Goal: Information Seeking & Learning: Learn about a topic

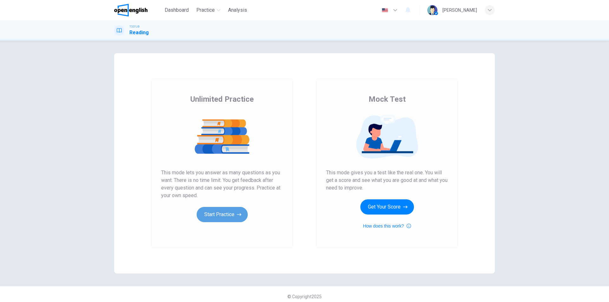
click at [220, 213] on button "Start Practice" at bounding box center [222, 214] width 51 height 15
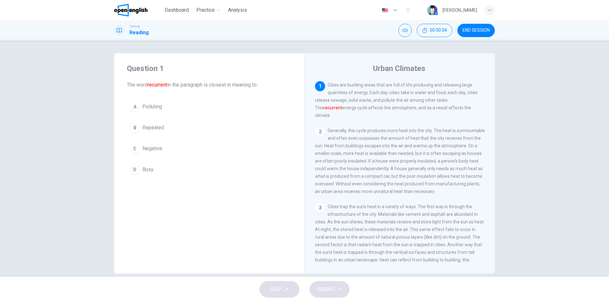
click at [220, 213] on div "Question 1 The word recurrent in the paragraph is closest in meaning to: A Poll…" at bounding box center [209, 163] width 190 height 220
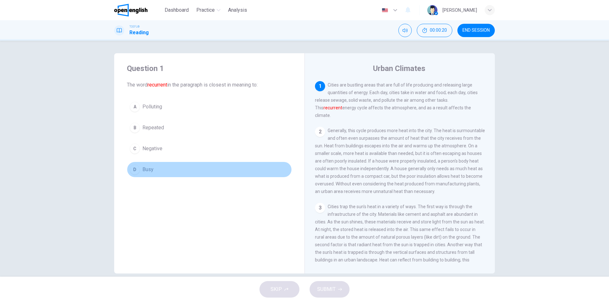
click at [243, 167] on button "D Busy" at bounding box center [209, 170] width 165 height 16
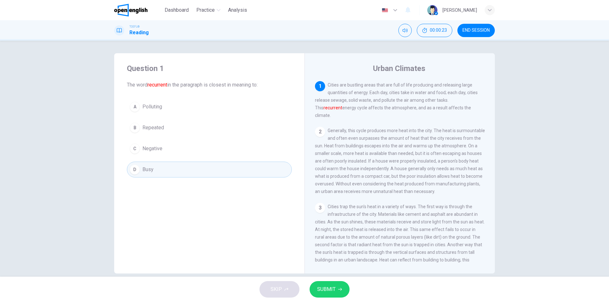
click at [352, 195] on div "1 Cities are bustling areas that are full of life producing and releasing large…" at bounding box center [404, 172] width 178 height 182
drag, startPoint x: 263, startPoint y: 217, endPoint x: 273, endPoint y: 207, distance: 14.4
click at [273, 207] on div "Question 1 The word recurrent in the paragraph is closest in meaning to: A Poll…" at bounding box center [209, 163] width 190 height 220
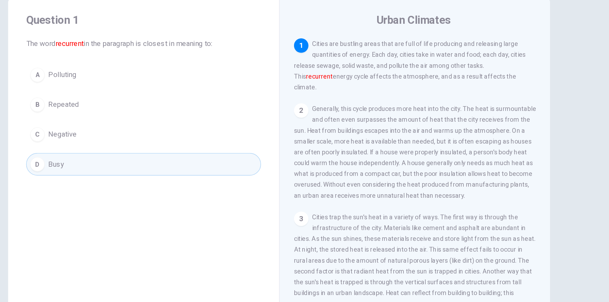
click at [122, 101] on div "Question 1 The word recurrent in the paragraph is closest in meaning to: A Poll…" at bounding box center [209, 120] width 190 height 134
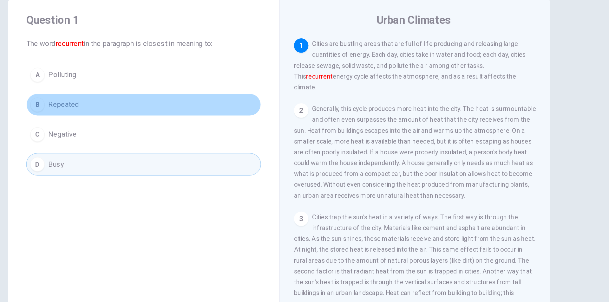
click at [132, 128] on div "B" at bounding box center [135, 128] width 10 height 10
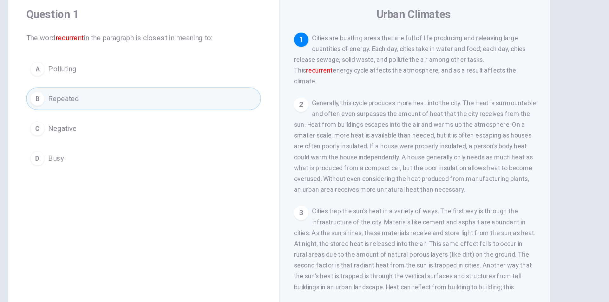
scroll to position [10, 0]
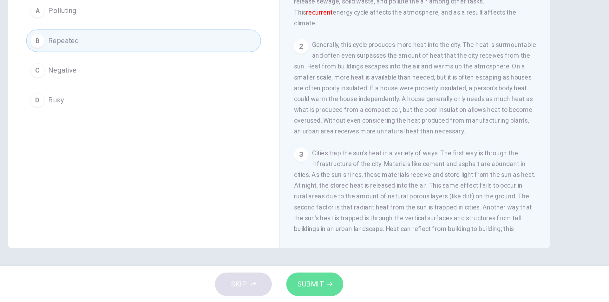
click at [328, 288] on span "SUBMIT" at bounding box center [326, 289] width 18 height 9
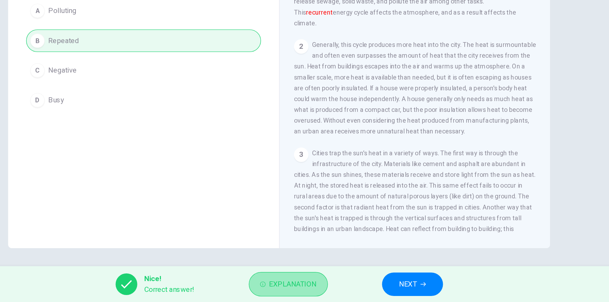
click at [321, 289] on span "Explanation" at bounding box center [314, 289] width 33 height 9
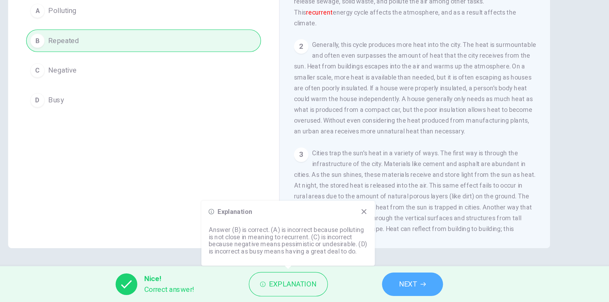
click at [394, 287] on span "NEXT" at bounding box center [395, 289] width 12 height 9
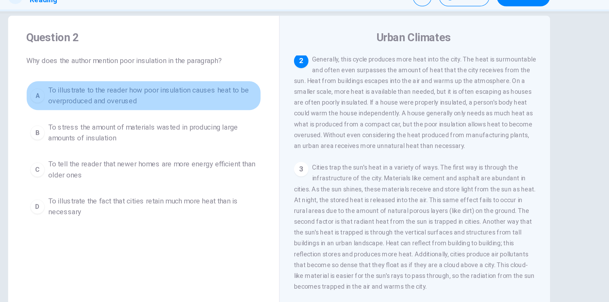
click at [134, 100] on div "A" at bounding box center [135, 100] width 10 height 10
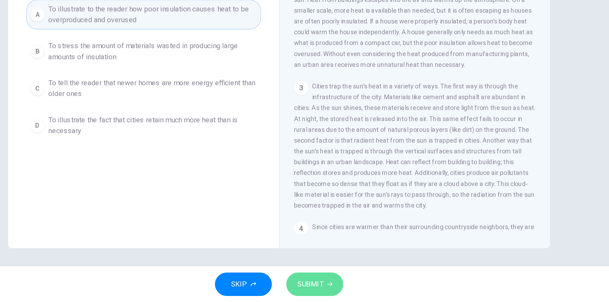
click at [324, 290] on span "SUBMIT" at bounding box center [326, 289] width 18 height 9
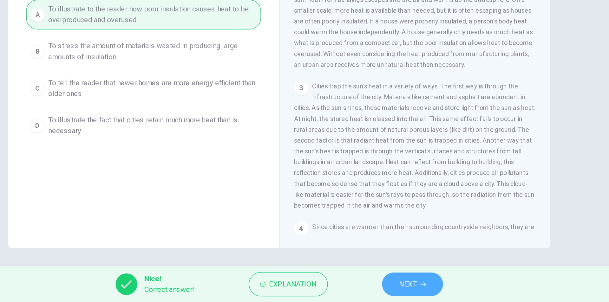
click at [393, 288] on span "NEXT" at bounding box center [395, 289] width 12 height 9
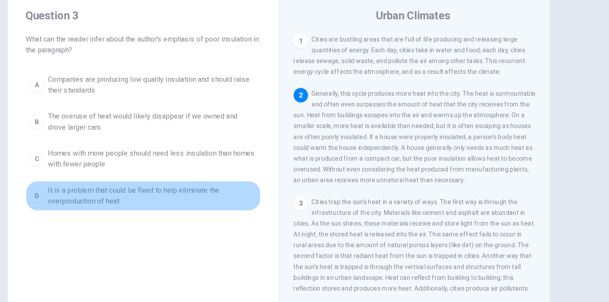
click at [131, 184] on div "D" at bounding box center [135, 185] width 10 height 10
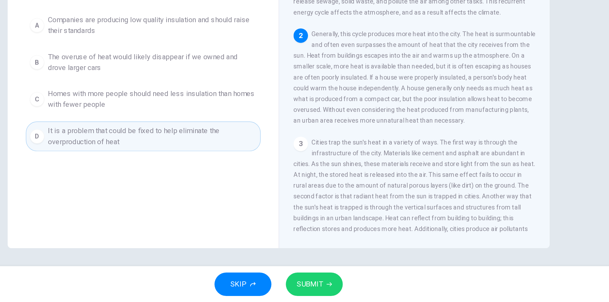
click at [324, 288] on span "SUBMIT" at bounding box center [326, 289] width 18 height 9
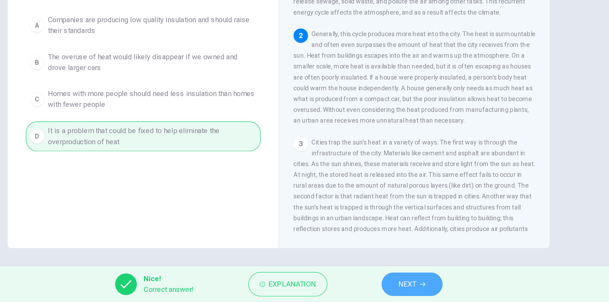
click at [396, 288] on span "NEXT" at bounding box center [395, 289] width 12 height 9
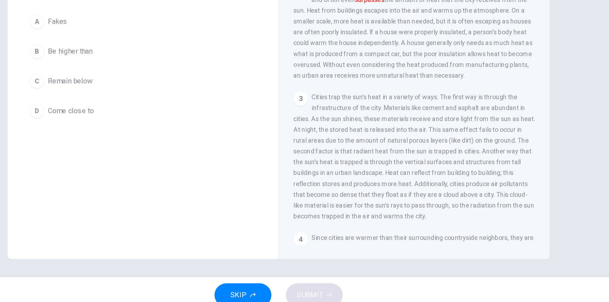
scroll to position [0, 0]
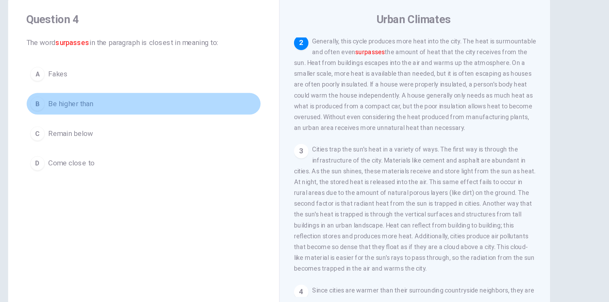
click at [133, 127] on div "B" at bounding box center [135, 128] width 10 height 10
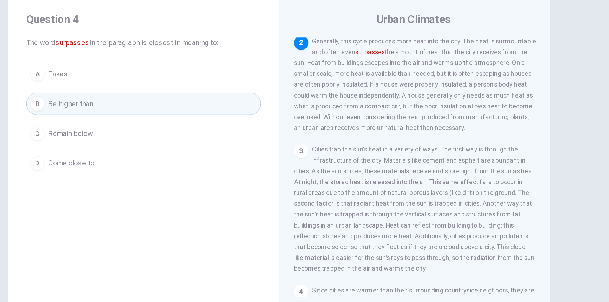
scroll to position [10, 0]
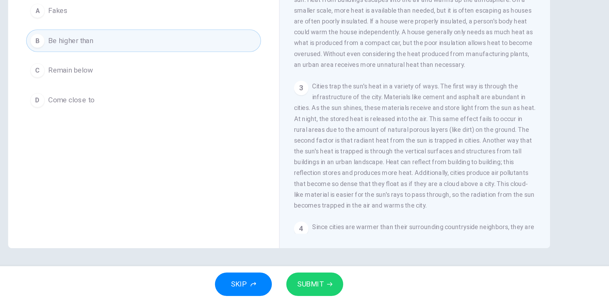
click at [324, 288] on span "SUBMIT" at bounding box center [326, 289] width 18 height 9
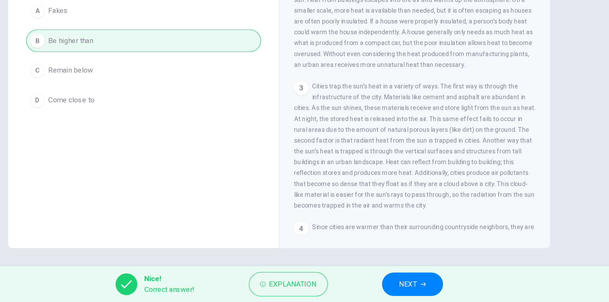
click at [397, 287] on span "NEXT" at bounding box center [395, 289] width 12 height 9
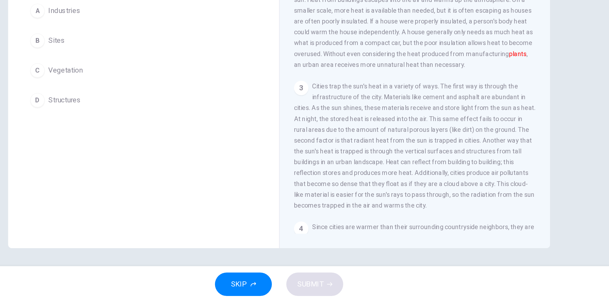
scroll to position [0, 0]
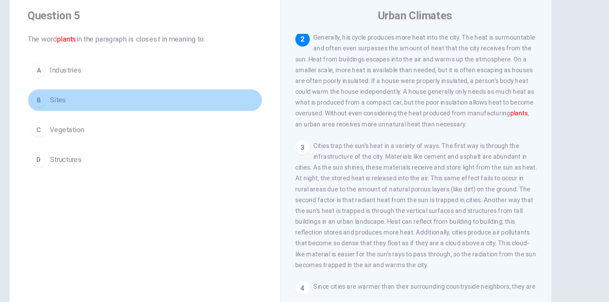
click at [133, 129] on div "B" at bounding box center [135, 128] width 10 height 10
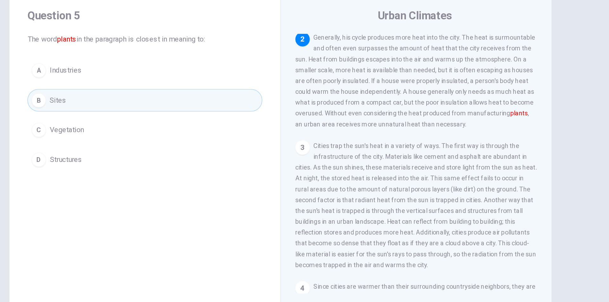
scroll to position [10, 0]
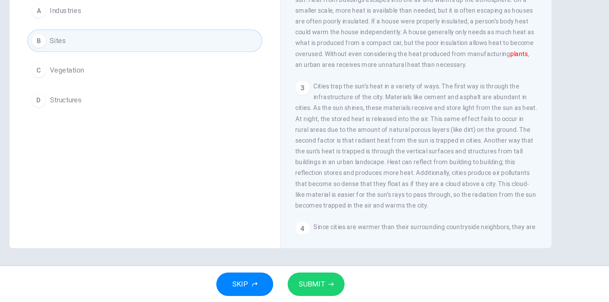
click at [326, 289] on span "SUBMIT" at bounding box center [326, 289] width 18 height 9
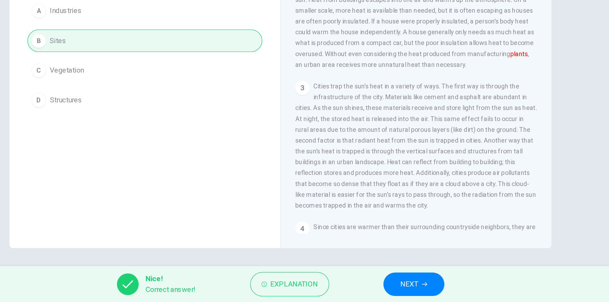
click at [395, 288] on span "NEXT" at bounding box center [395, 289] width 12 height 9
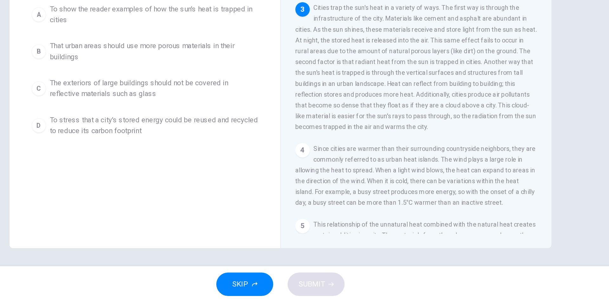
scroll to position [0, 0]
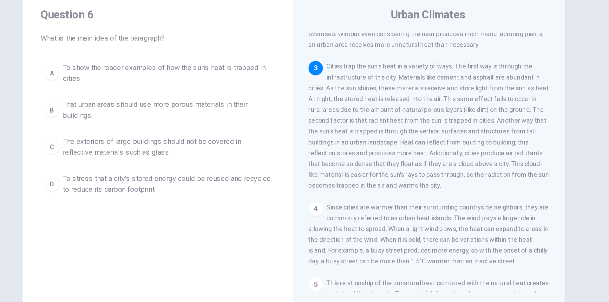
click at [240, 217] on div "Question 6 What is the main idea of the paragraph? A To show the reader example…" at bounding box center [209, 163] width 190 height 220
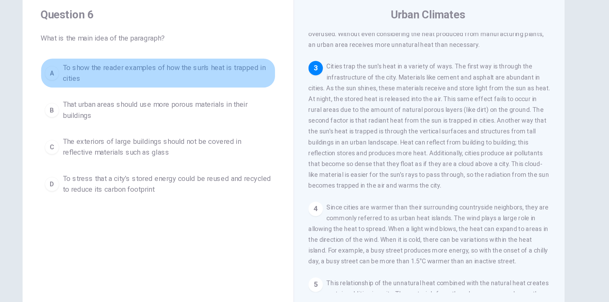
click at [133, 109] on div "A" at bounding box center [135, 109] width 10 height 10
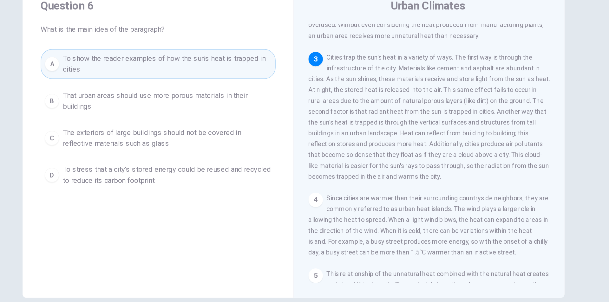
scroll to position [10, 0]
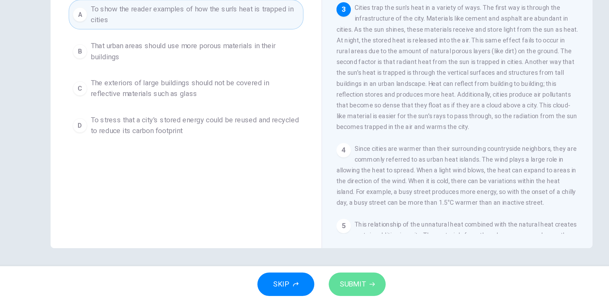
click at [326, 290] on span "SUBMIT" at bounding box center [326, 289] width 18 height 9
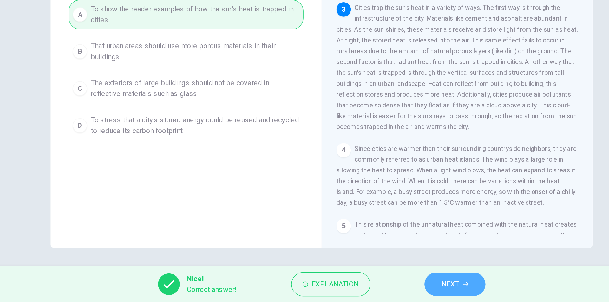
click at [391, 291] on span "NEXT" at bounding box center [395, 289] width 12 height 9
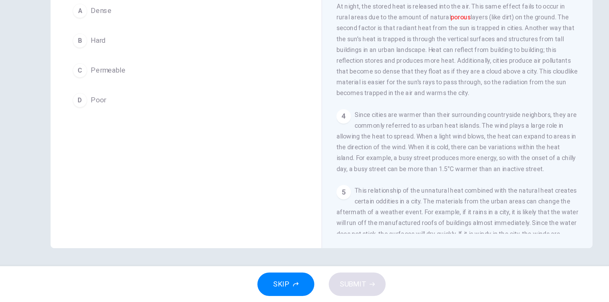
scroll to position [0, 0]
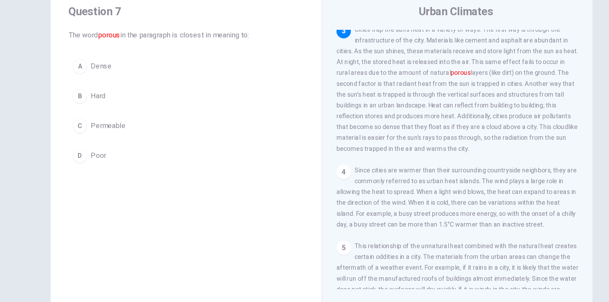
click at [242, 100] on button "A Dense" at bounding box center [209, 107] width 165 height 16
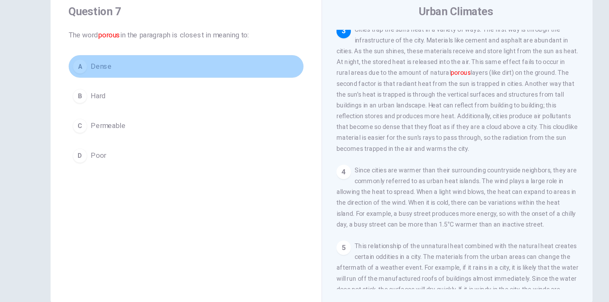
click at [242, 100] on button "A Dense" at bounding box center [209, 107] width 165 height 16
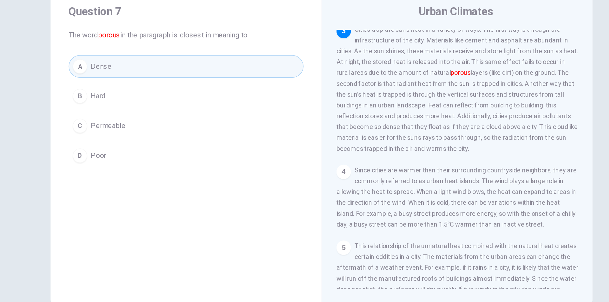
click at [274, 69] on h4 "Question 7" at bounding box center [209, 68] width 165 height 10
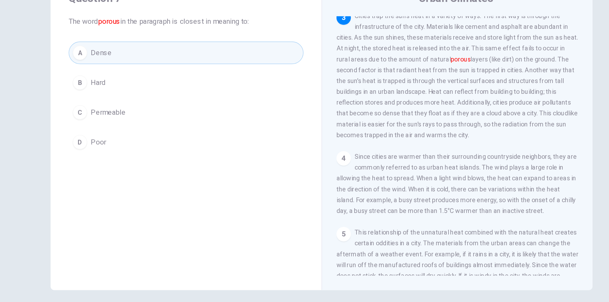
click at [287, 219] on div "Question 7 The word porous in the paragraph is closest in meaning to: A Dense B…" at bounding box center [209, 154] width 190 height 220
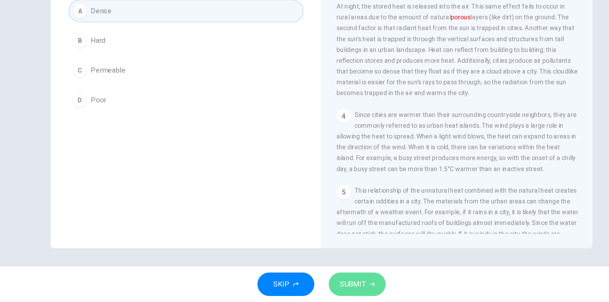
click at [323, 290] on span "SUBMIT" at bounding box center [326, 289] width 18 height 9
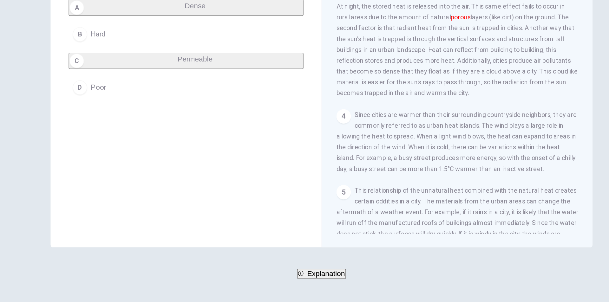
click at [315, 285] on span "Explanation" at bounding box center [307, 281] width 27 height 5
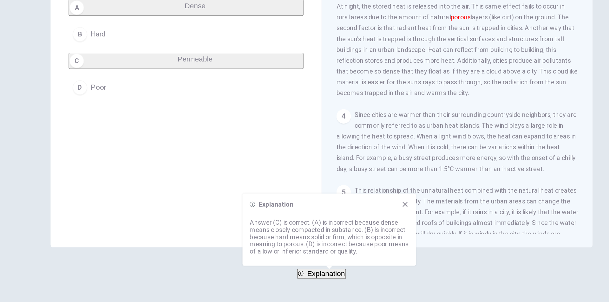
click at [24, 290] on span "NEXT" at bounding box center [18, 294] width 12 height 9
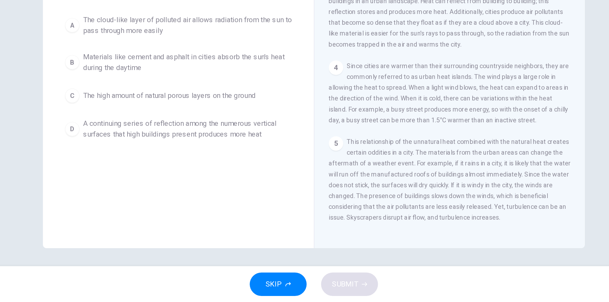
scroll to position [165, 0]
click at [254, 210] on div "Question 8 According to the the paragraph, all of the followings are contributi…" at bounding box center [209, 154] width 190 height 220
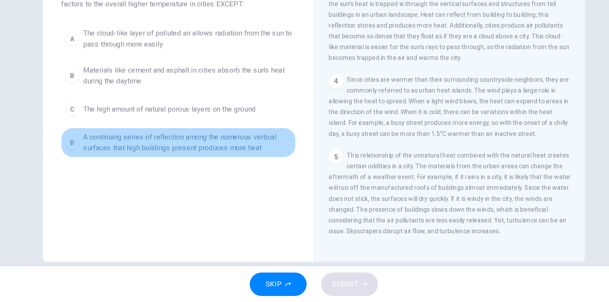
click at [133, 191] on div "D" at bounding box center [135, 190] width 10 height 10
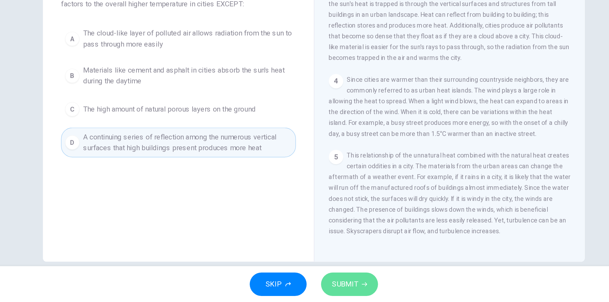
click at [320, 288] on span "SUBMIT" at bounding box center [326, 289] width 18 height 9
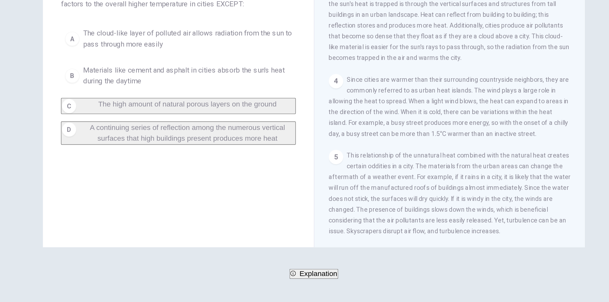
click at [314, 285] on span "Explanation" at bounding box center [307, 281] width 27 height 5
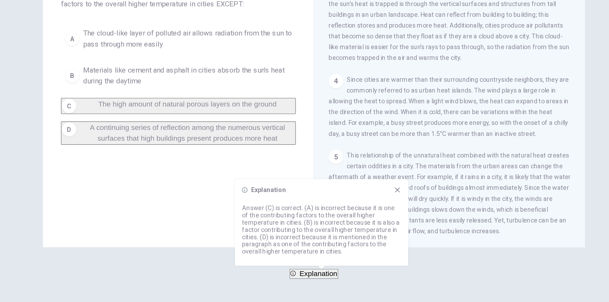
click at [24, 290] on span "NEXT" at bounding box center [18, 294] width 12 height 9
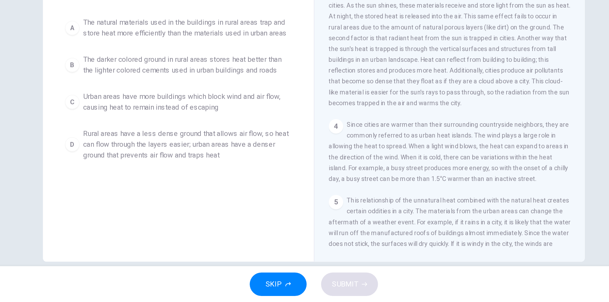
scroll to position [118, 0]
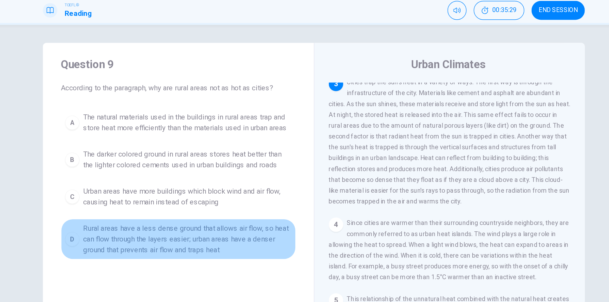
click at [133, 191] on div "D" at bounding box center [135, 191] width 10 height 10
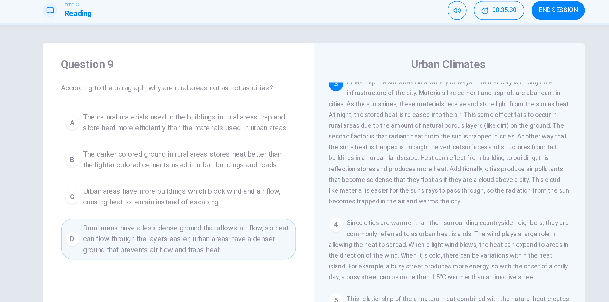
scroll to position [10, 0]
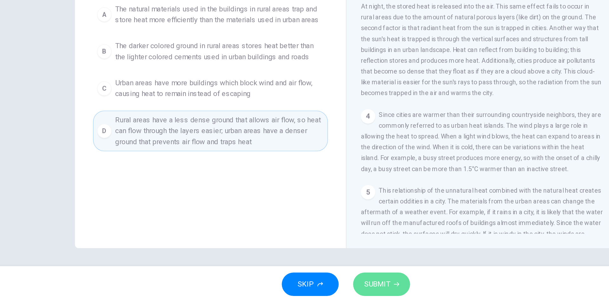
click at [327, 286] on span "SUBMIT" at bounding box center [326, 289] width 18 height 9
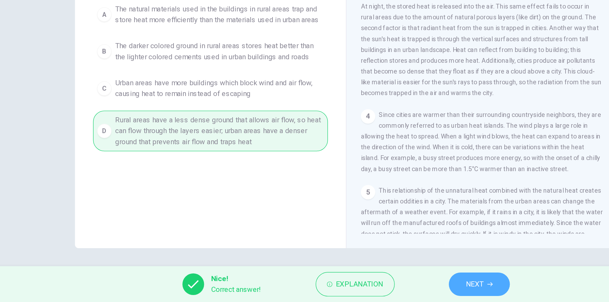
click at [394, 288] on span "NEXT" at bounding box center [395, 289] width 12 height 9
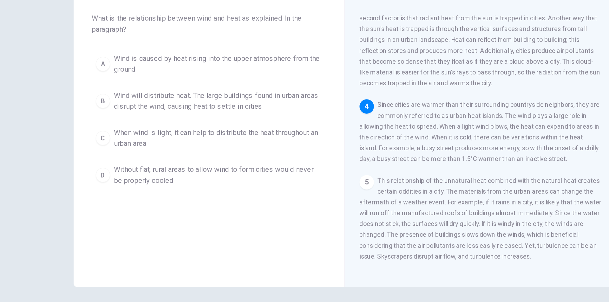
scroll to position [165, 0]
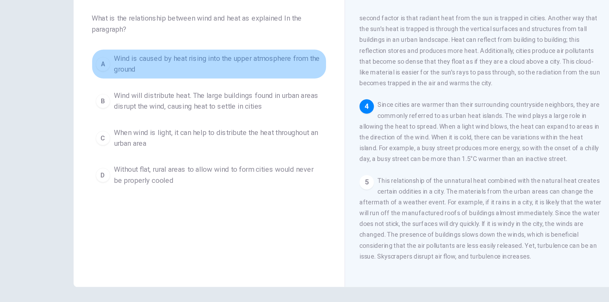
click at [215, 109] on span "Wind is caused by heat rising into the upper atmosphere from the ground" at bounding box center [215, 107] width 147 height 15
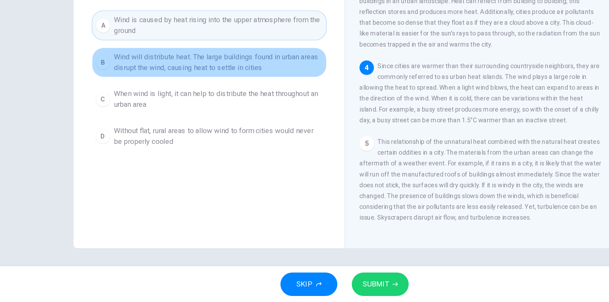
click at [133, 133] on div "B" at bounding box center [135, 133] width 10 height 10
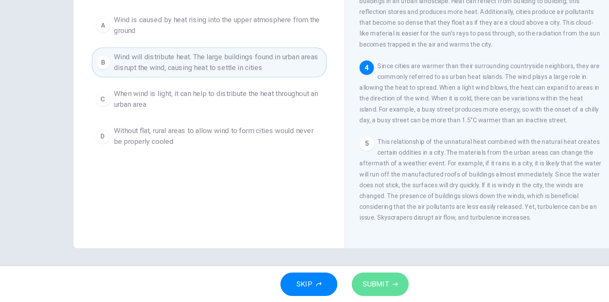
click at [322, 287] on span "SUBMIT" at bounding box center [326, 289] width 18 height 9
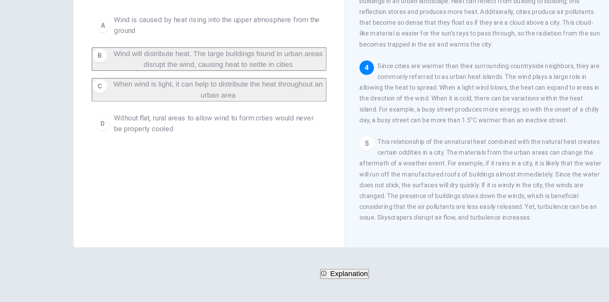
click at [321, 285] on span "Explanation" at bounding box center [307, 281] width 27 height 5
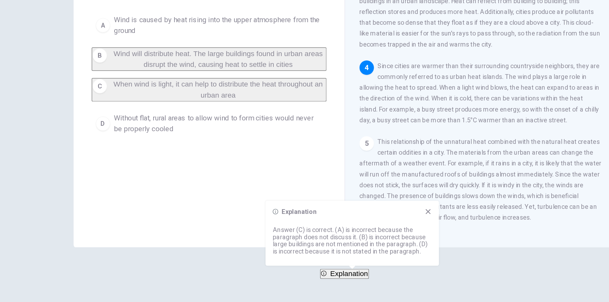
click at [24, 290] on span "NEXT" at bounding box center [18, 294] width 12 height 9
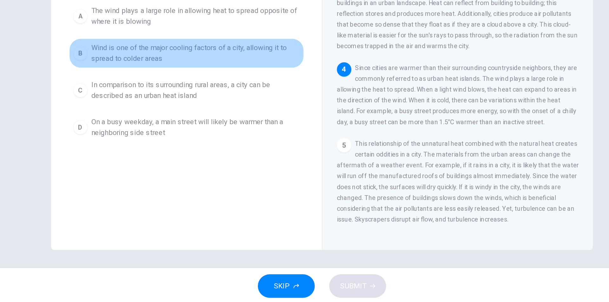
click at [132, 123] on div "B" at bounding box center [135, 126] width 10 height 10
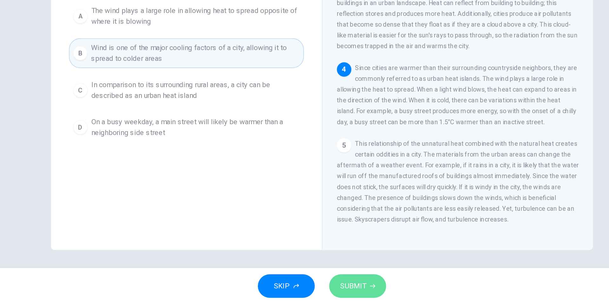
click at [323, 288] on span "SUBMIT" at bounding box center [326, 289] width 18 height 9
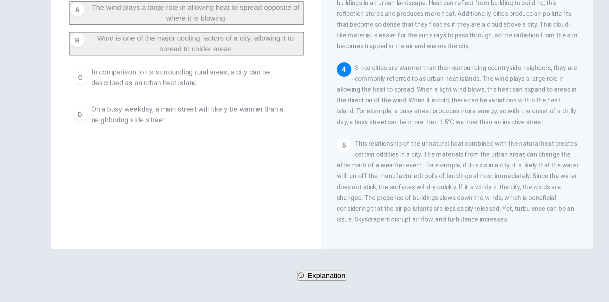
click at [321, 285] on span "Explanation" at bounding box center [307, 281] width 27 height 5
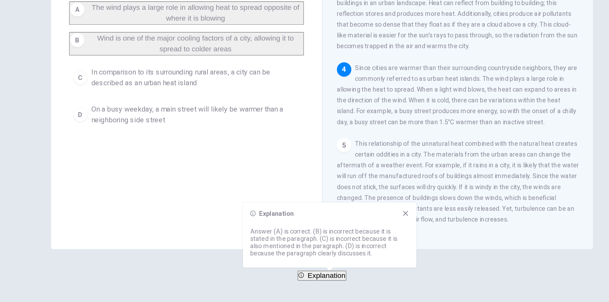
click at [24, 290] on span "NEXT" at bounding box center [18, 294] width 12 height 9
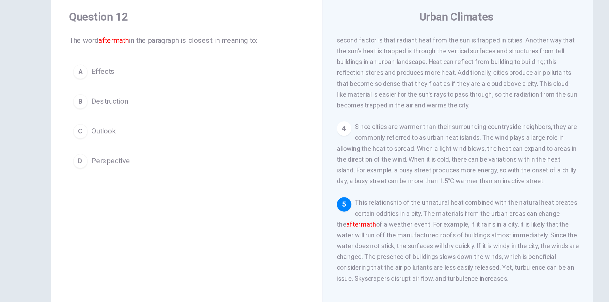
scroll to position [3, 0]
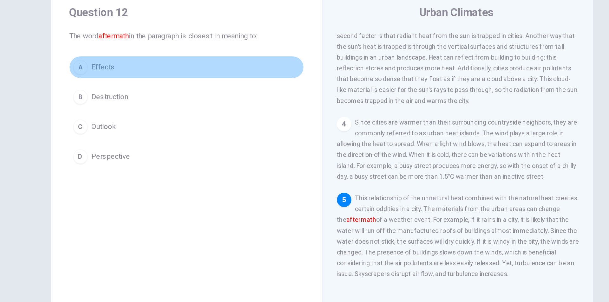
click at [133, 102] on div "A" at bounding box center [135, 104] width 10 height 10
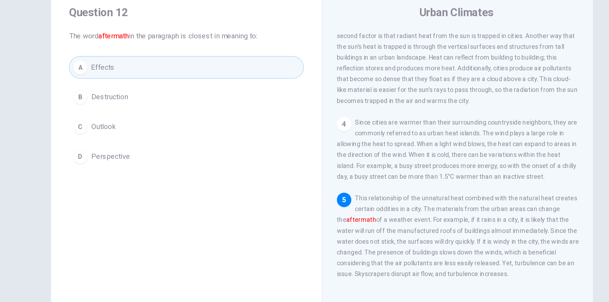
scroll to position [10, 0]
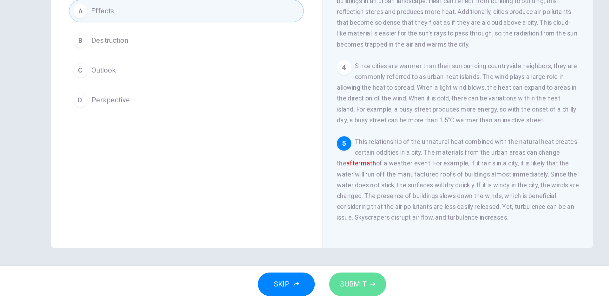
click at [328, 288] on span "SUBMIT" at bounding box center [326, 289] width 18 height 9
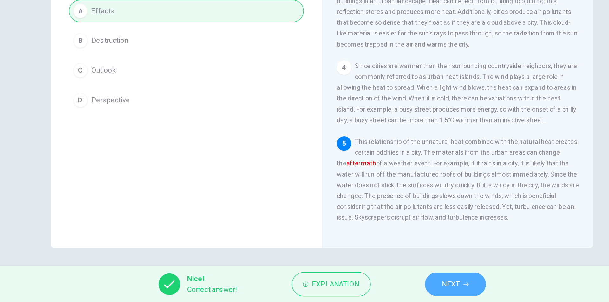
click at [396, 287] on span "NEXT" at bounding box center [395, 289] width 12 height 9
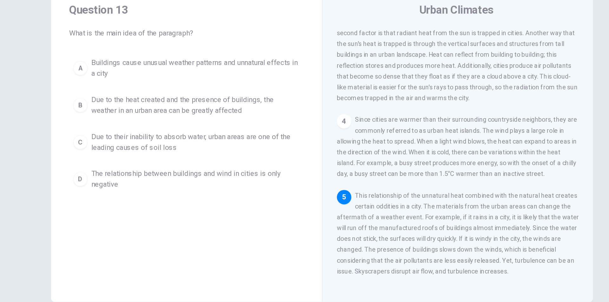
scroll to position [0, 0]
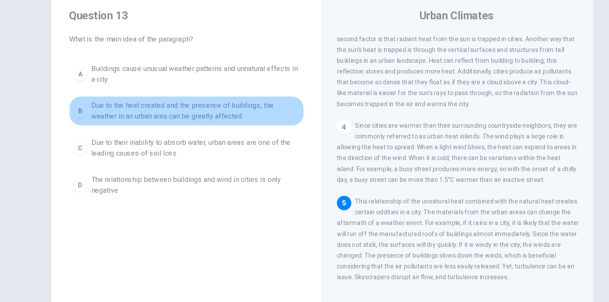
click at [132, 136] on div "B" at bounding box center [135, 135] width 10 height 10
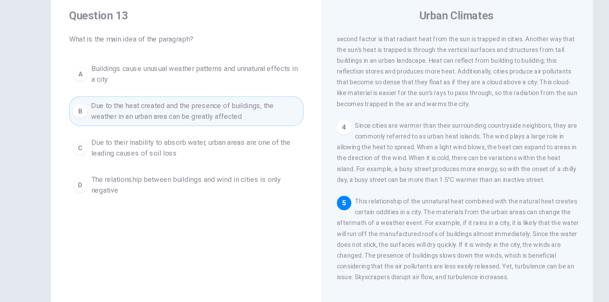
scroll to position [10, 0]
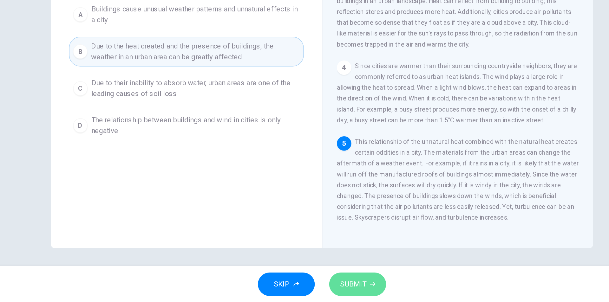
click at [323, 288] on span "SUBMIT" at bounding box center [326, 289] width 18 height 9
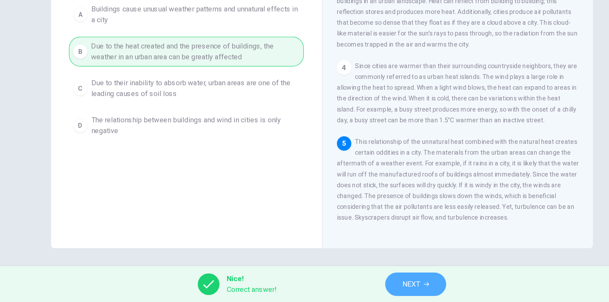
click at [366, 288] on span "NEXT" at bounding box center [367, 289] width 12 height 9
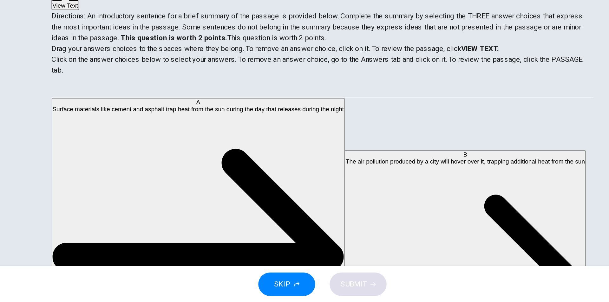
scroll to position [0, 0]
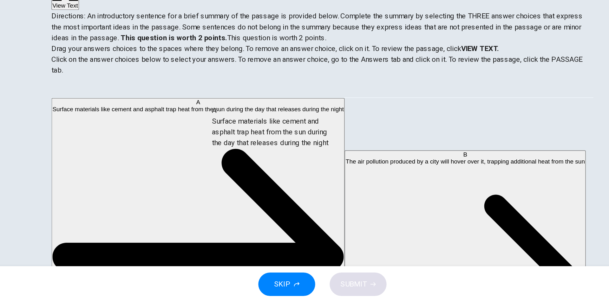
drag, startPoint x: 174, startPoint y: 172, endPoint x: 278, endPoint y: 182, distance: 103.9
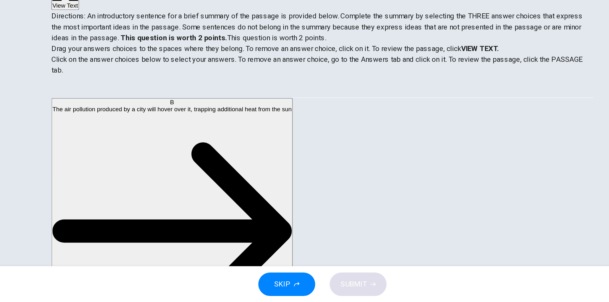
scroll to position [80, 0]
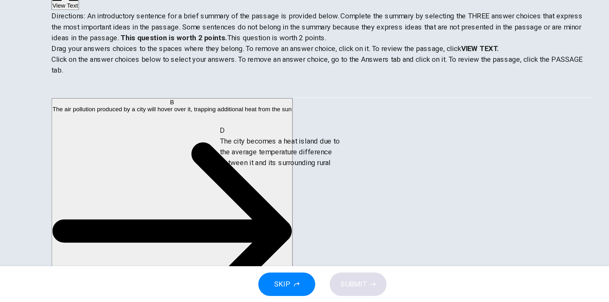
drag, startPoint x: 166, startPoint y: 182, endPoint x: 274, endPoint y: 196, distance: 109.3
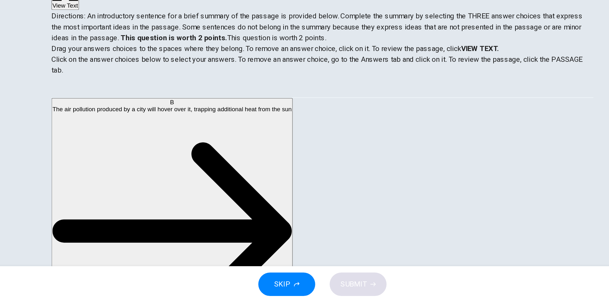
scroll to position [65, 0]
drag, startPoint x: 161, startPoint y: 197, endPoint x: 277, endPoint y: 235, distance: 121.7
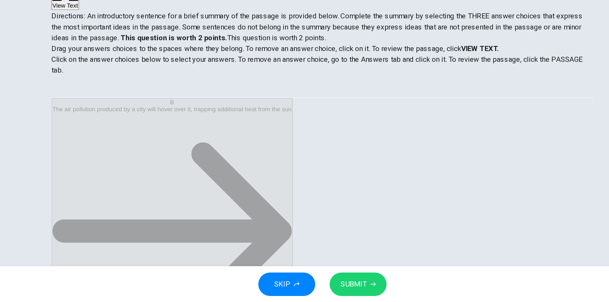
scroll to position [27, 0]
click at [326, 289] on span "SUBMIT" at bounding box center [326, 289] width 18 height 9
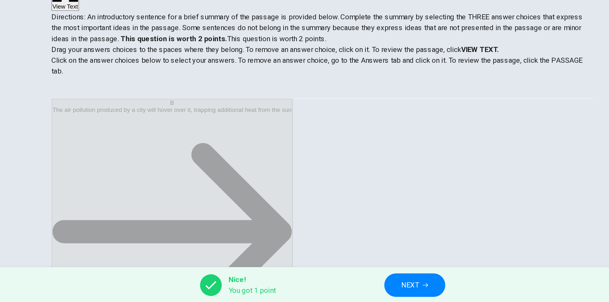
scroll to position [0, 0]
click at [365, 287] on span "NEXT" at bounding box center [366, 289] width 12 height 9
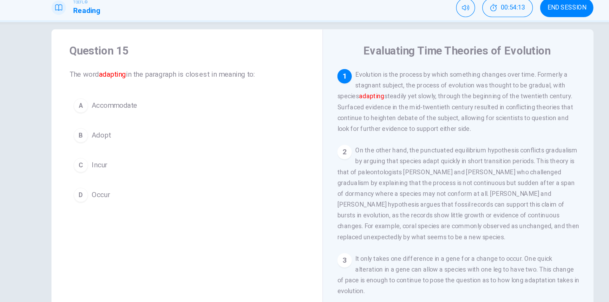
scroll to position [10, 0]
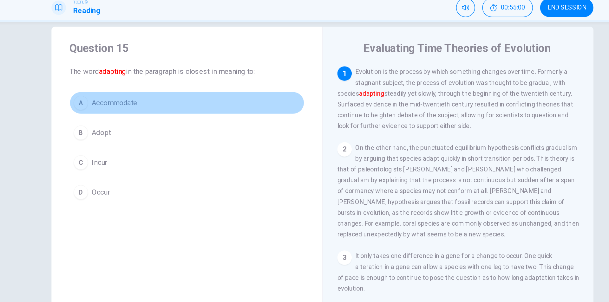
click at [133, 96] on div "A" at bounding box center [135, 97] width 10 height 10
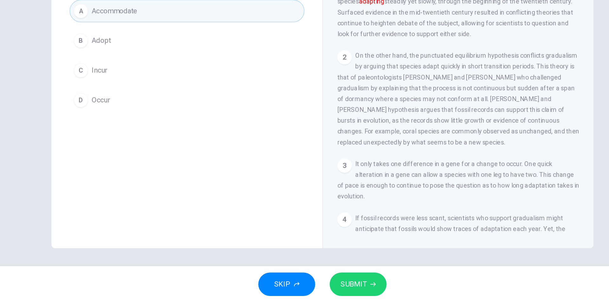
click at [326, 287] on span "SUBMIT" at bounding box center [326, 289] width 18 height 9
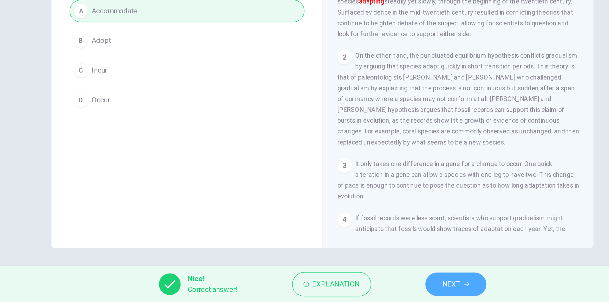
click at [394, 288] on span "NEXT" at bounding box center [395, 289] width 12 height 9
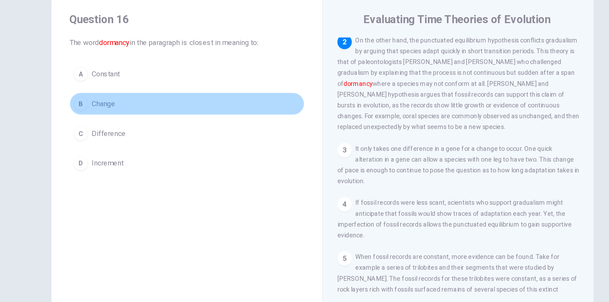
click at [132, 116] on div "B" at bounding box center [135, 118] width 10 height 10
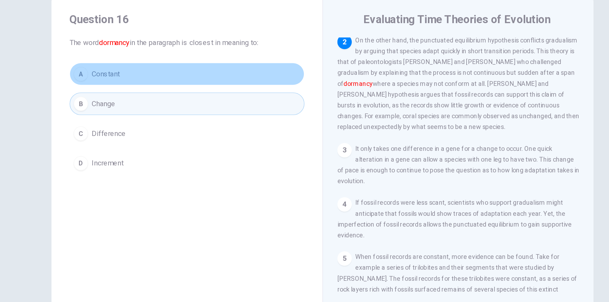
click at [154, 95] on span "Constant" at bounding box center [152, 98] width 20 height 8
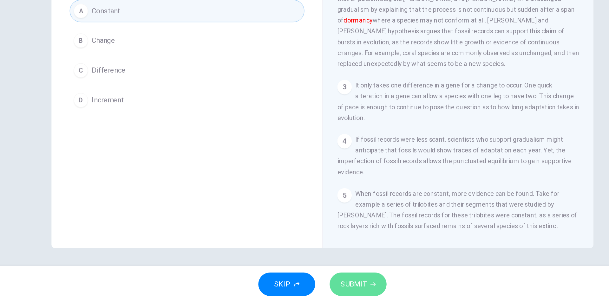
click at [324, 289] on span "SUBMIT" at bounding box center [326, 289] width 18 height 9
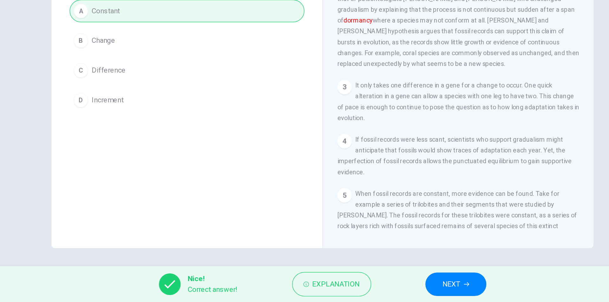
click at [395, 288] on span "NEXT" at bounding box center [395, 289] width 12 height 9
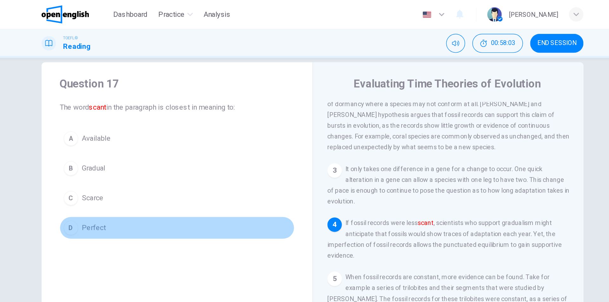
click at [132, 160] on div "D" at bounding box center [135, 160] width 10 height 10
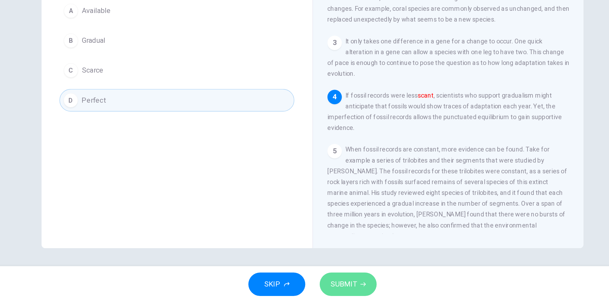
click at [329, 290] on span "SUBMIT" at bounding box center [326, 289] width 18 height 9
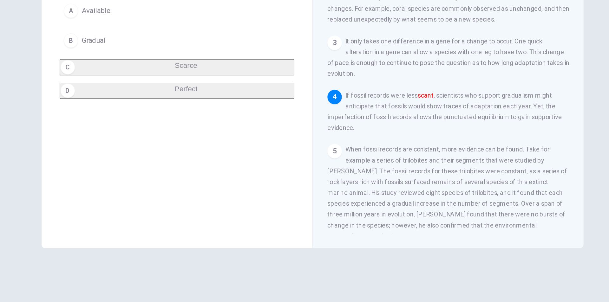
click at [46, 286] on span "Wrong answer!" at bounding box center [29, 282] width 33 height 8
click at [24, 290] on span "NEXT" at bounding box center [18, 294] width 12 height 9
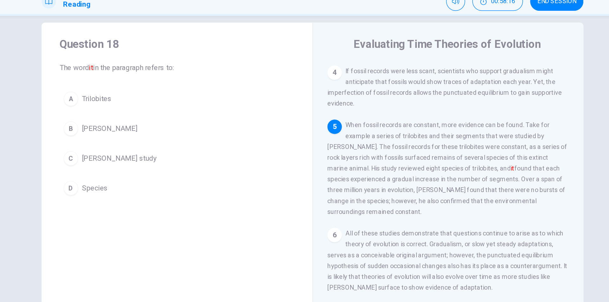
scroll to position [8, 0]
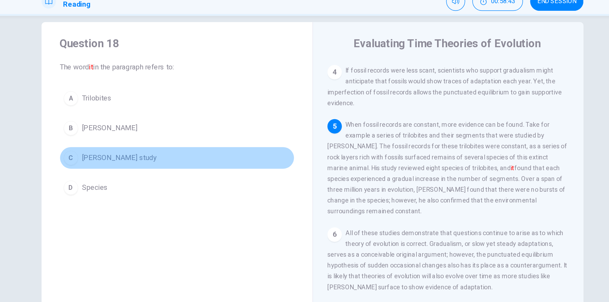
click at [132, 140] on div "C" at bounding box center [135, 140] width 10 height 10
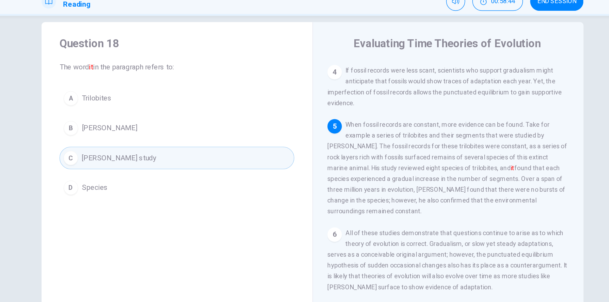
scroll to position [10, 0]
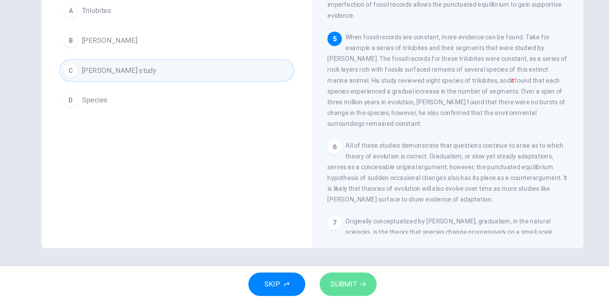
click at [322, 285] on span "SUBMIT" at bounding box center [326, 289] width 18 height 9
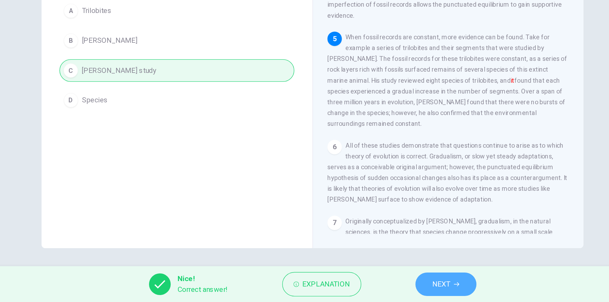
click at [396, 287] on span "NEXT" at bounding box center [395, 289] width 12 height 9
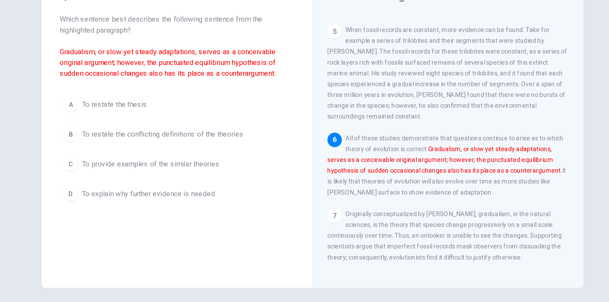
click at [135, 196] on div "D" at bounding box center [135, 198] width 10 height 10
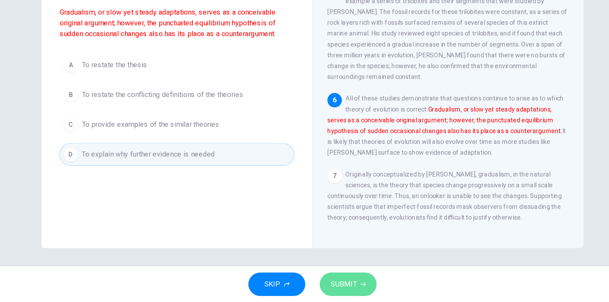
click at [324, 289] on span "SUBMIT" at bounding box center [326, 289] width 18 height 9
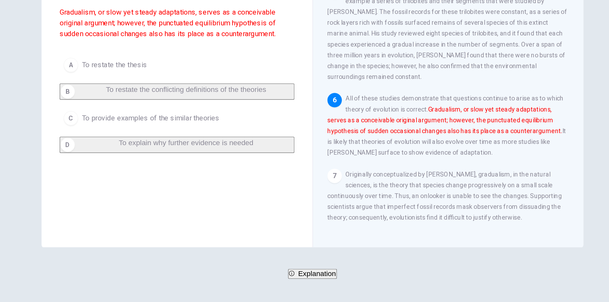
click at [24, 290] on span "NEXT" at bounding box center [18, 294] width 12 height 9
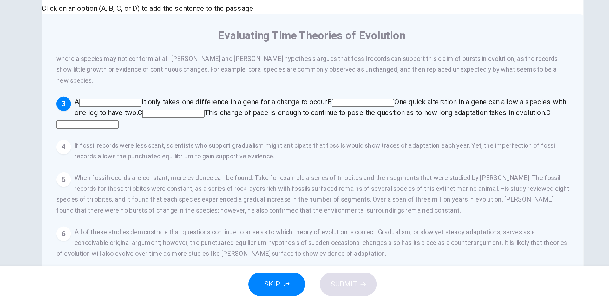
scroll to position [0, 0]
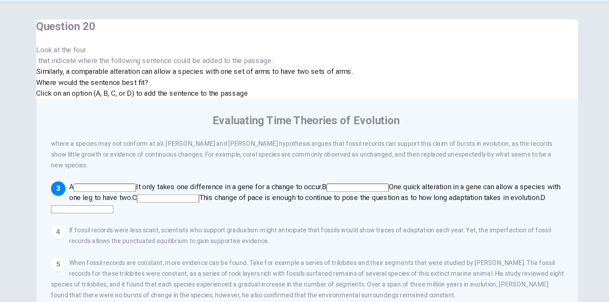
click at [229, 177] on input at bounding box center [207, 179] width 44 height 6
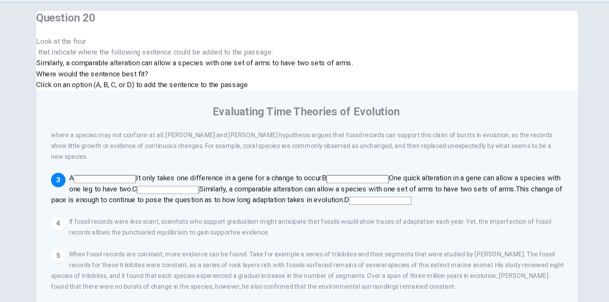
scroll to position [10, 0]
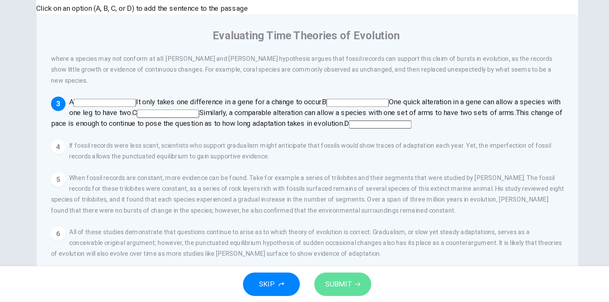
click at [326, 287] on span "SUBMIT" at bounding box center [326, 289] width 18 height 9
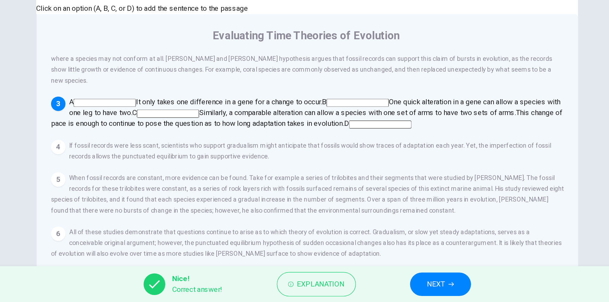
click at [394, 287] on span "NEXT" at bounding box center [395, 289] width 12 height 9
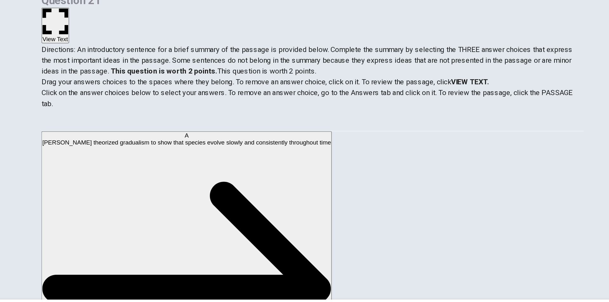
scroll to position [209, 0]
